Goal: Information Seeking & Learning: Learn about a topic

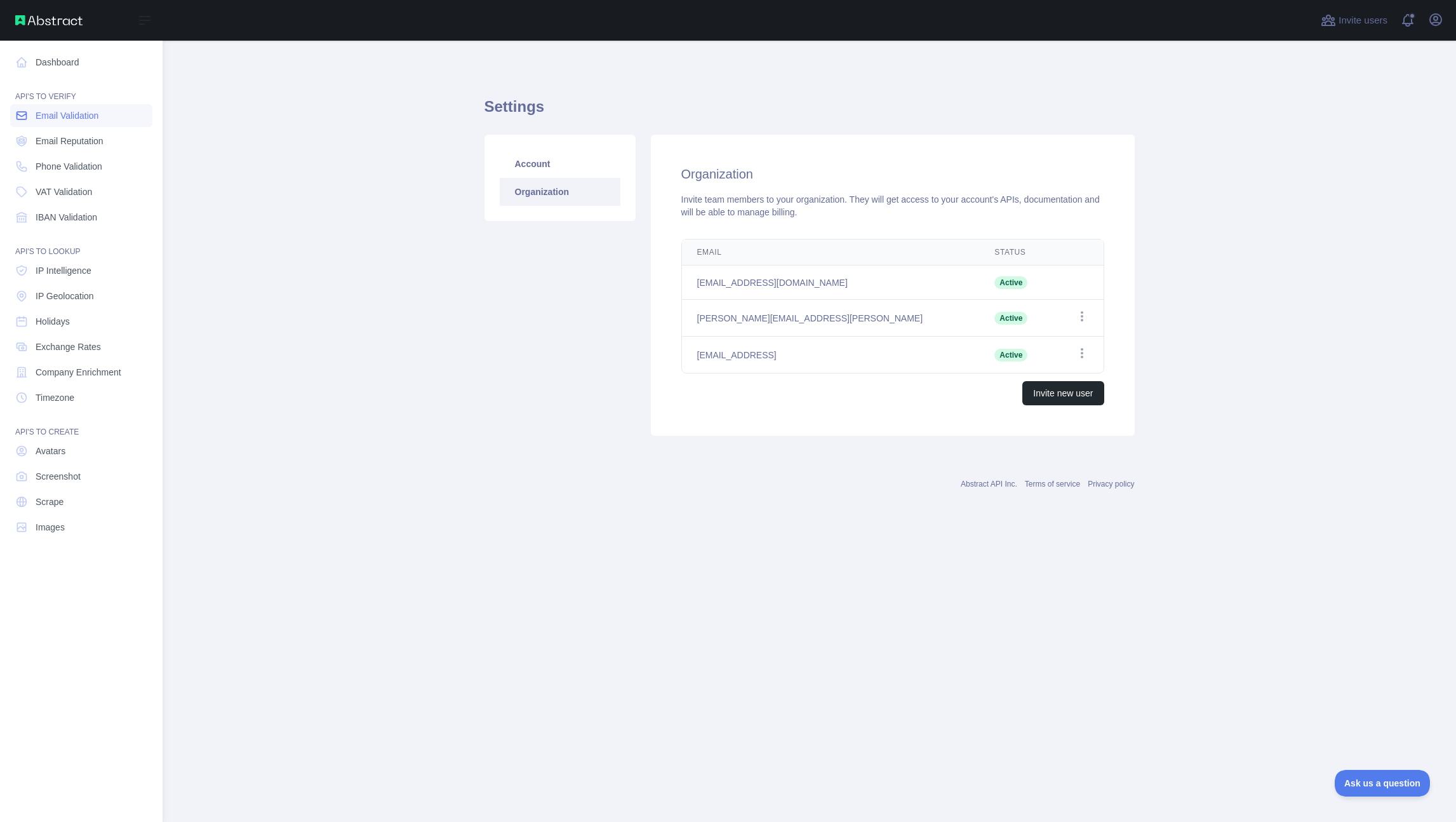
click at [65, 124] on link "Email Validation" at bounding box center [81, 115] width 142 height 23
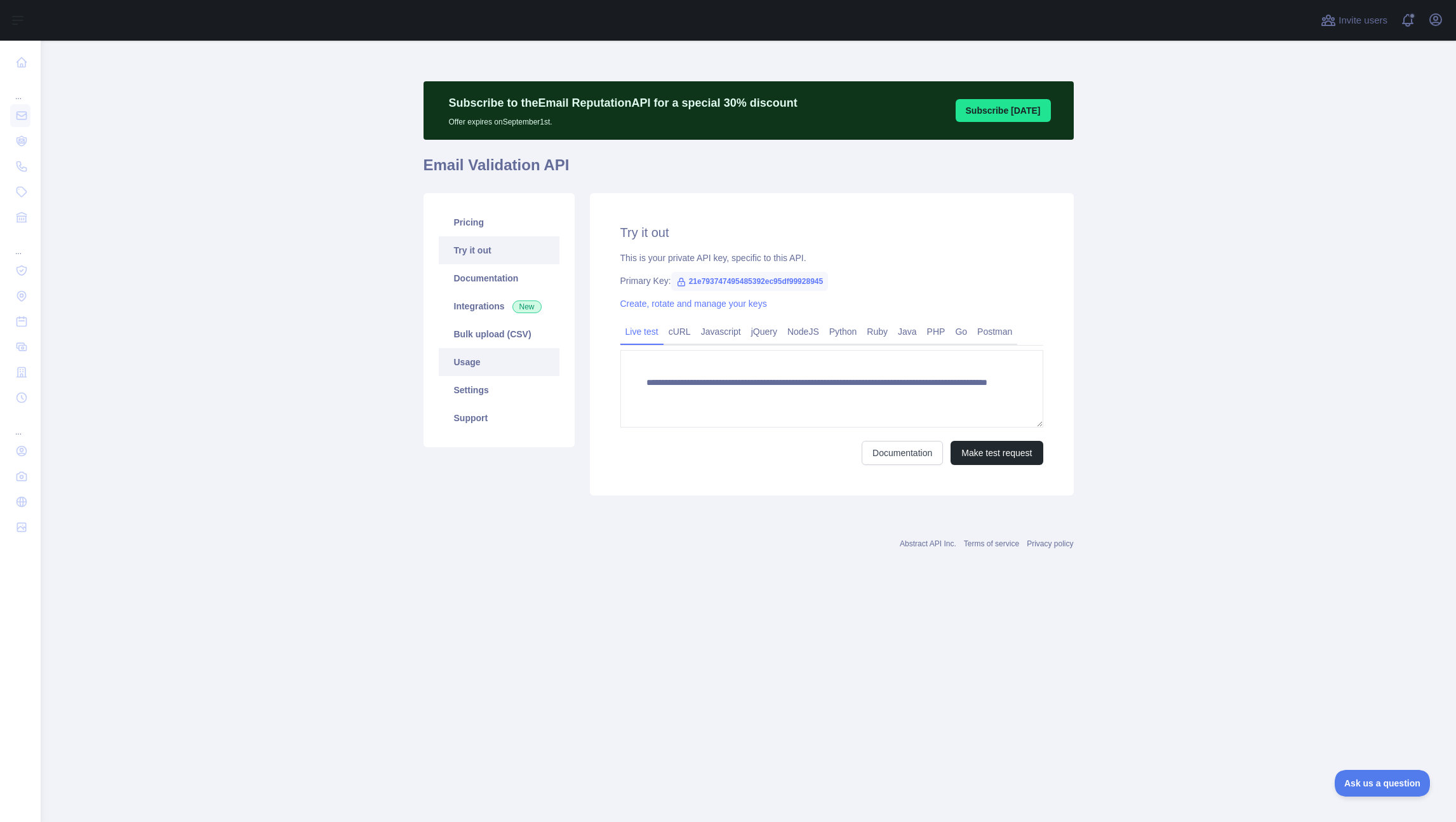
click at [503, 368] on link "Usage" at bounding box center [499, 362] width 120 height 28
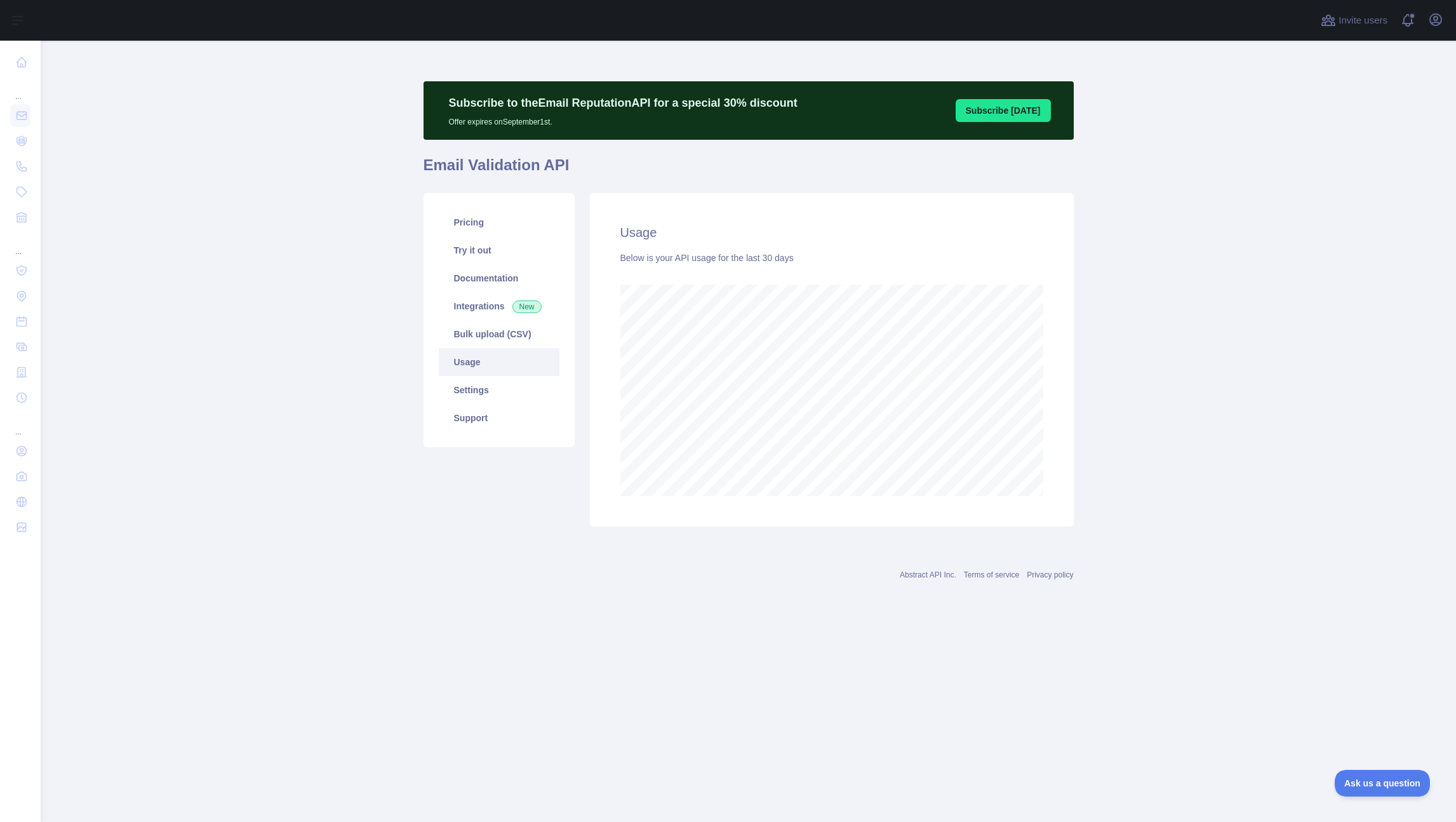
scroll to position [781, 1416]
click at [502, 390] on link "Settings" at bounding box center [499, 391] width 120 height 28
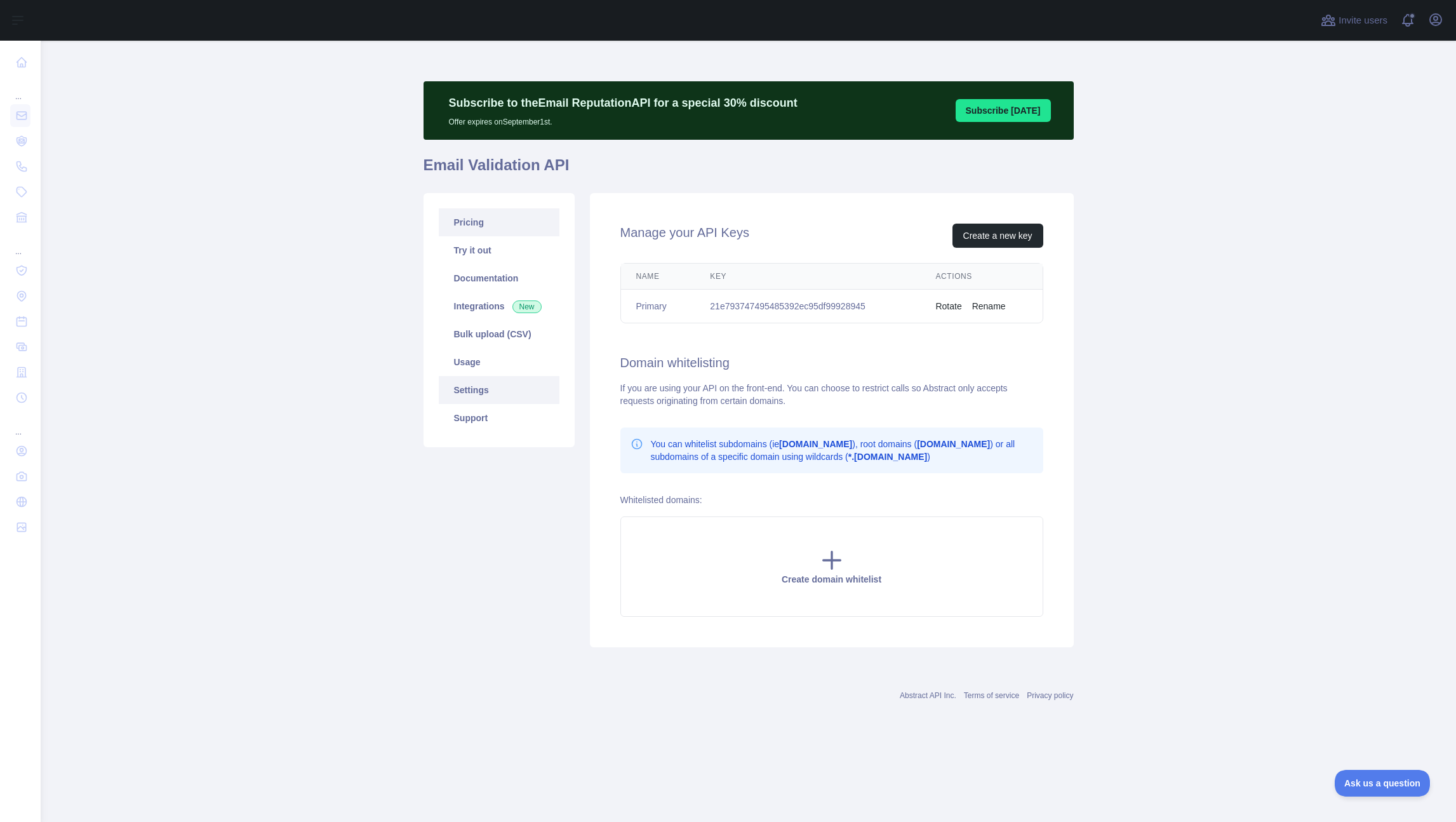
click at [505, 231] on link "Pricing" at bounding box center [499, 222] width 120 height 28
